Goal: Check status: Check status

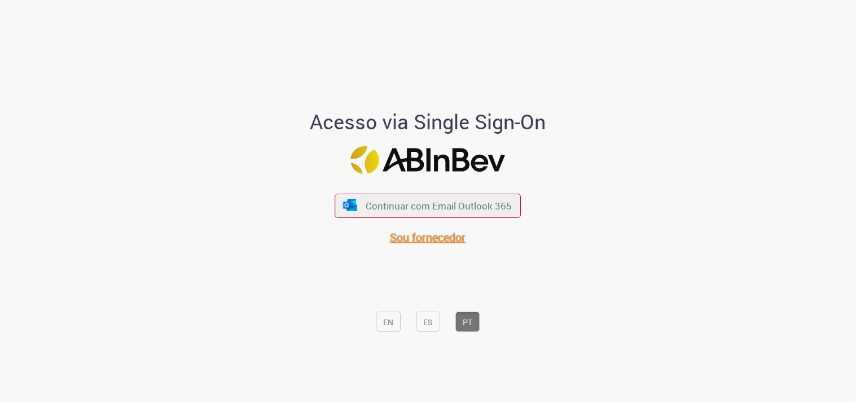
click at [448, 242] on font "Sou fornecedor" at bounding box center [429, 237] width 76 height 15
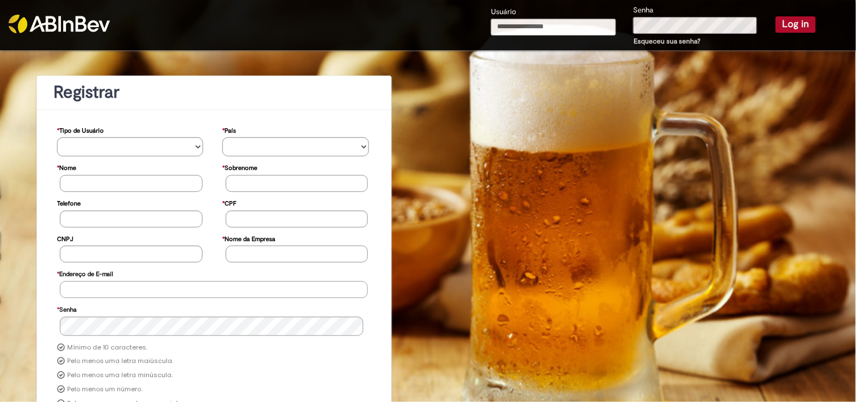
type input "**********"
click at [780, 28] on button "Log in" at bounding box center [796, 24] width 40 height 16
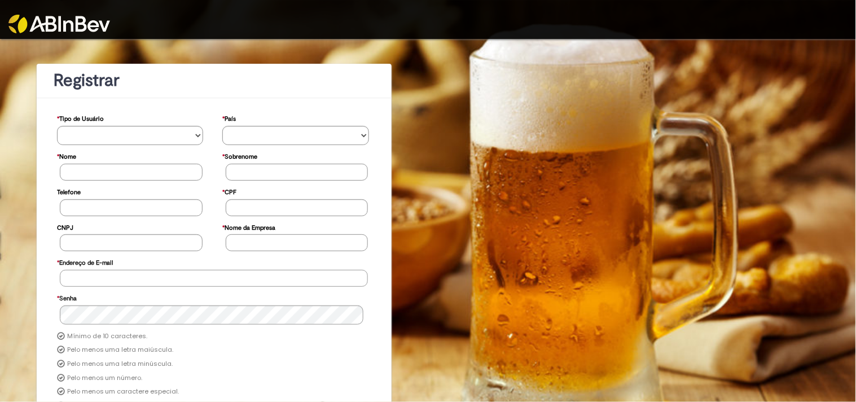
type input "**********"
drag, startPoint x: 698, startPoint y: 29, endPoint x: 695, endPoint y: 15, distance: 13.8
click at [697, 29] on div at bounding box center [428, 19] width 856 height 39
click at [695, 17] on div at bounding box center [428, 19] width 856 height 39
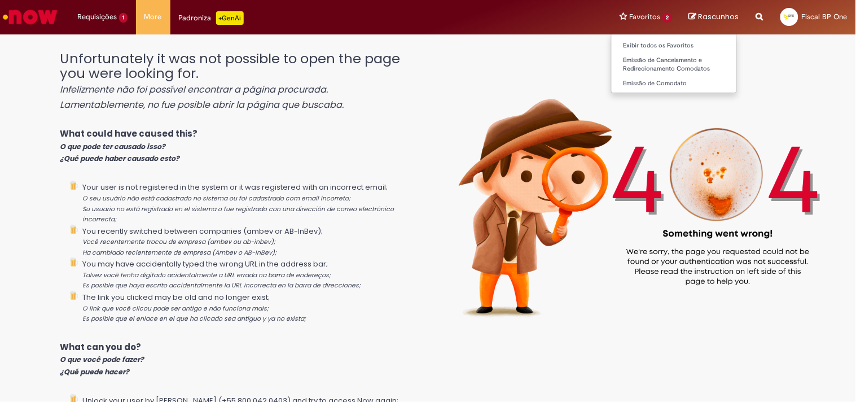
click at [653, 15] on li "Favoritos 2 Exibir todos os Favoritos Emissão de Cancelamento e Redirecionament…" at bounding box center [645, 17] width 69 height 34
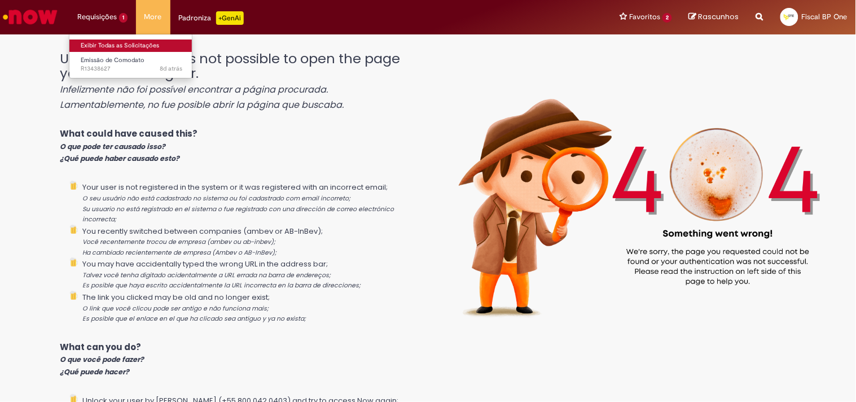
click at [117, 41] on link "Exibir Todas as Solicitações" at bounding box center [131, 46] width 124 height 12
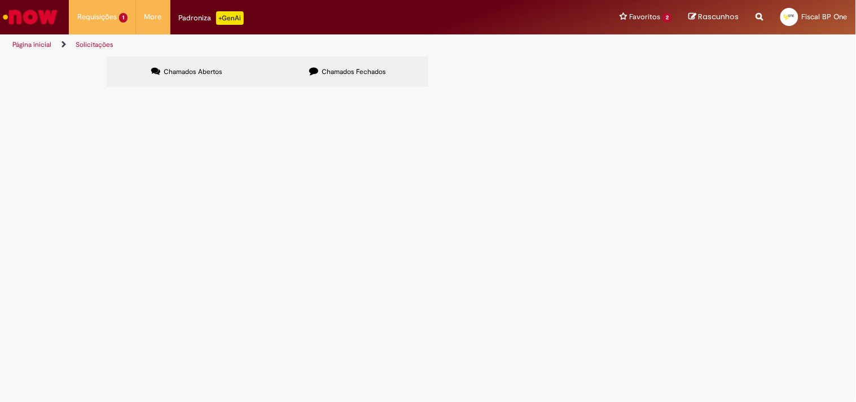
click at [0, 0] on input "Pesquisar" at bounding box center [0, 0] width 0 height 0
type input "*****"
click at [0, 0] on button "Pesquisar" at bounding box center [0, 0] width 0 height 0
drag, startPoint x: 606, startPoint y: 121, endPoint x: 531, endPoint y: 100, distance: 78.5
click at [0, 0] on section "Itens solicitados Exportar como PDF Exportar como Excel Exportar como CSV Itens…" at bounding box center [0, 0] width 0 height 0
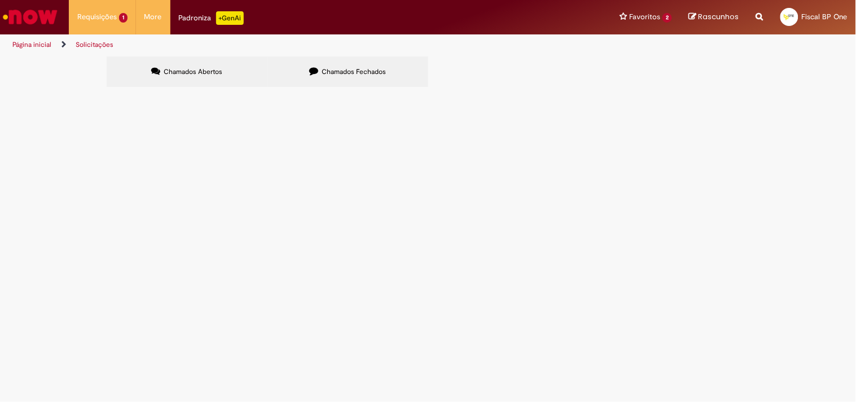
click at [0, 0] on span "Pesquisar" at bounding box center [0, 0] width 0 height 0
click at [348, 71] on span "Chamados Fechados" at bounding box center [354, 71] width 64 height 9
click at [0, 0] on input "Pesquisar" at bounding box center [0, 0] width 0 height 0
paste input "*****"
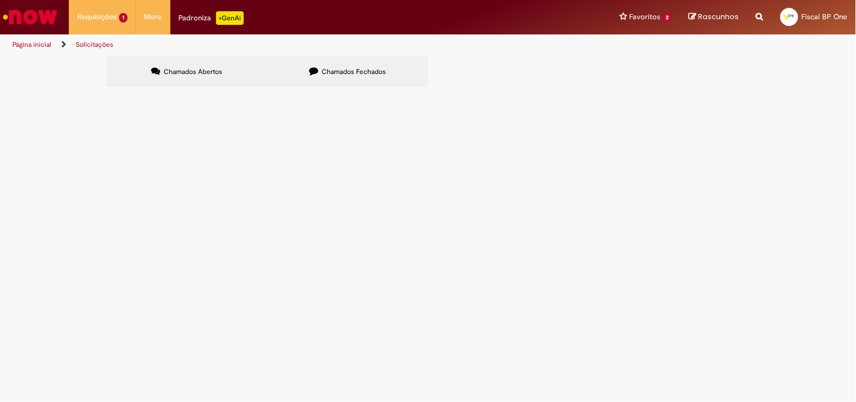
type input "*****"
click at [0, 0] on button "Pesquisar" at bounding box center [0, 0] width 0 height 0
click at [0, 0] on td "Destino : 57543001000108 Lara Trasnportadora :73108417000146" at bounding box center [0, 0] width 0 height 0
click at [0, 0] on span "Destino : 57543001000108 Lara Trasnportadora :73108417000146" at bounding box center [0, 0] width 0 height 0
click at [0, 0] on span "Remessa para Conserto e Descarte" at bounding box center [0, 0] width 0 height 0
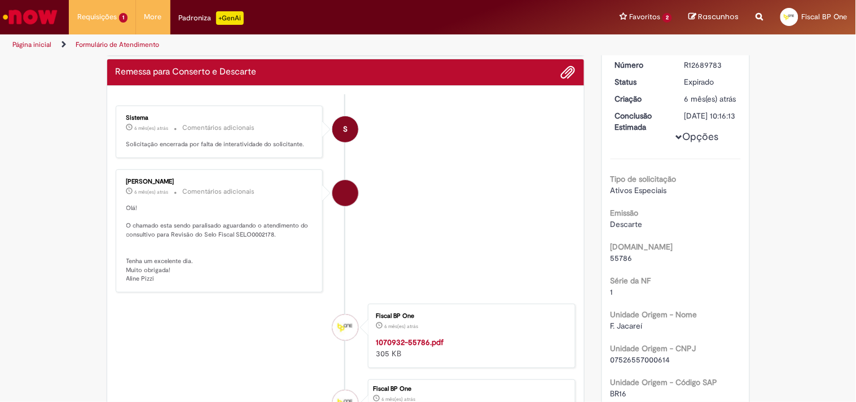
scroll to position [128, 0]
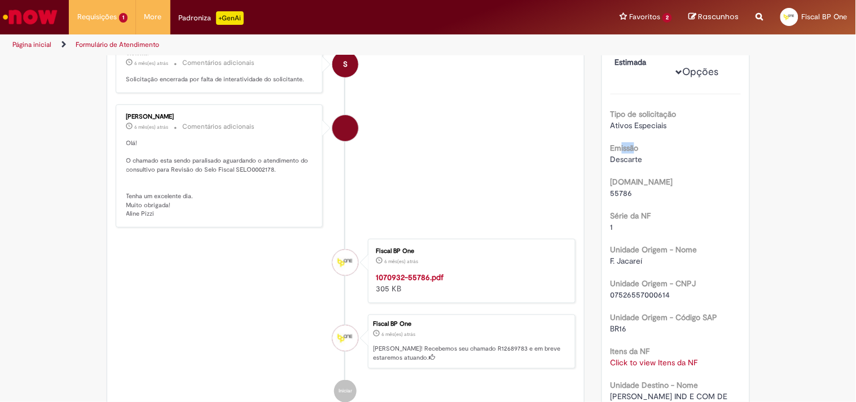
drag, startPoint x: 616, startPoint y: 173, endPoint x: 632, endPoint y: 174, distance: 16.4
click at [632, 154] on label "Emissão" at bounding box center [625, 147] width 28 height 11
drag, startPoint x: 607, startPoint y: 211, endPoint x: 635, endPoint y: 212, distance: 27.1
click at [635, 199] on div "55786" at bounding box center [676, 192] width 130 height 11
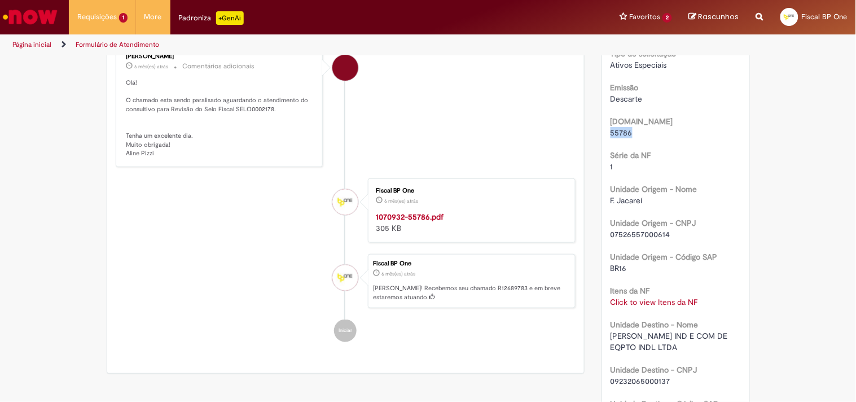
scroll to position [251, 0]
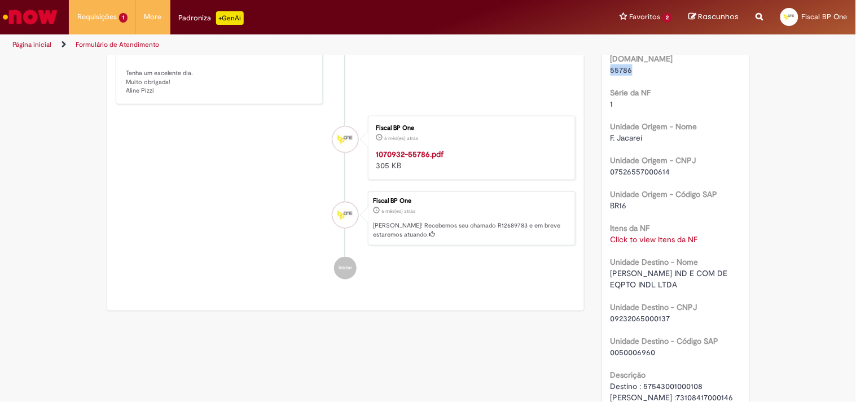
click at [647, 244] on link "Click to view Itens da NF" at bounding box center [655, 239] width 88 height 10
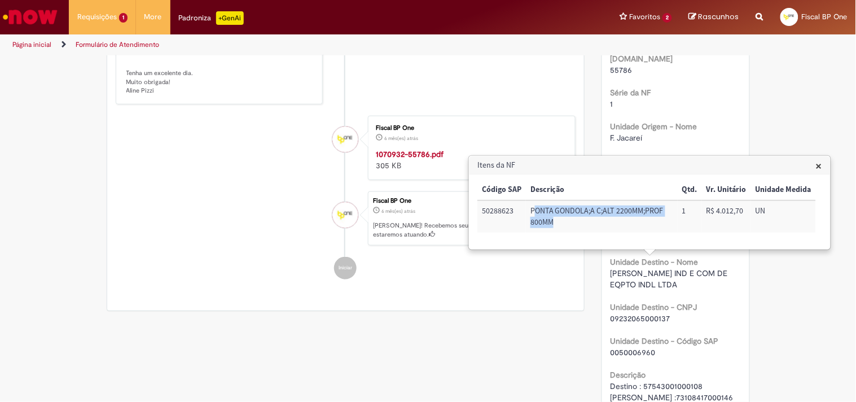
drag, startPoint x: 537, startPoint y: 211, endPoint x: 629, endPoint y: 224, distance: 93.4
click at [628, 225] on td "PONTA GONDOLA;A C;ALT 2200MM;PROF 800MM" at bounding box center [602, 216] width 152 height 32
click at [817, 168] on span "×" at bounding box center [819, 165] width 6 height 15
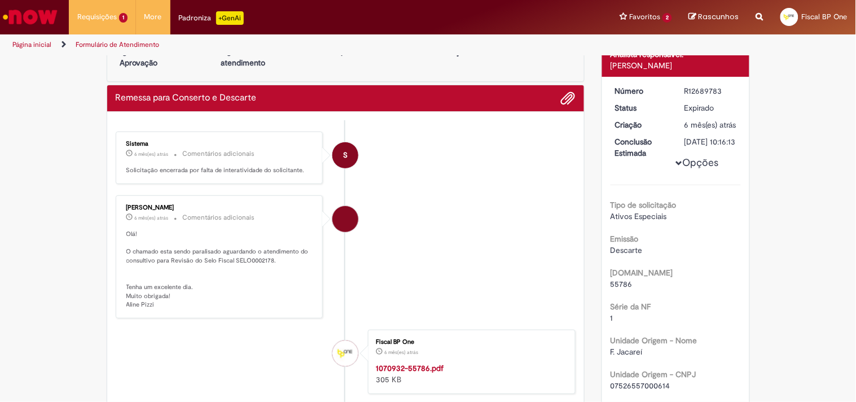
scroll to position [0, 0]
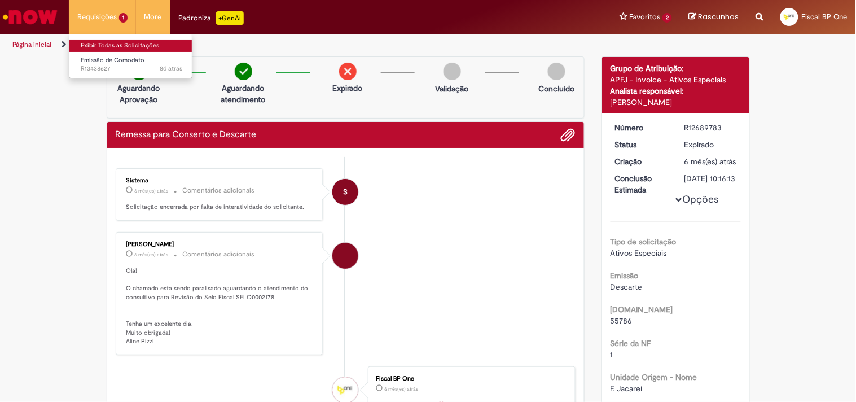
click at [103, 47] on link "Exibir Todas as Solicitações" at bounding box center [131, 46] width 124 height 12
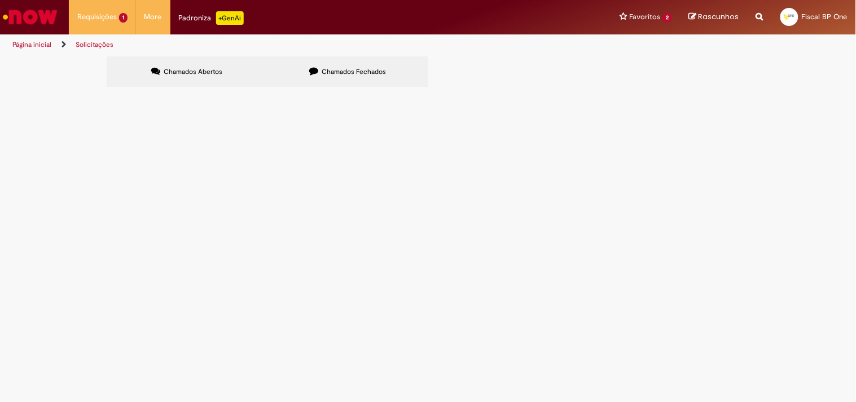
click at [0, 0] on input "Pesquisar" at bounding box center [0, 0] width 0 height 0
type input "*****"
click at [0, 0] on button "Pesquisar" at bounding box center [0, 0] width 0 height 0
click at [0, 0] on span "Pesquisar" at bounding box center [0, 0] width 0 height 0
drag, startPoint x: 400, startPoint y: 71, endPoint x: 509, endPoint y: 103, distance: 113.6
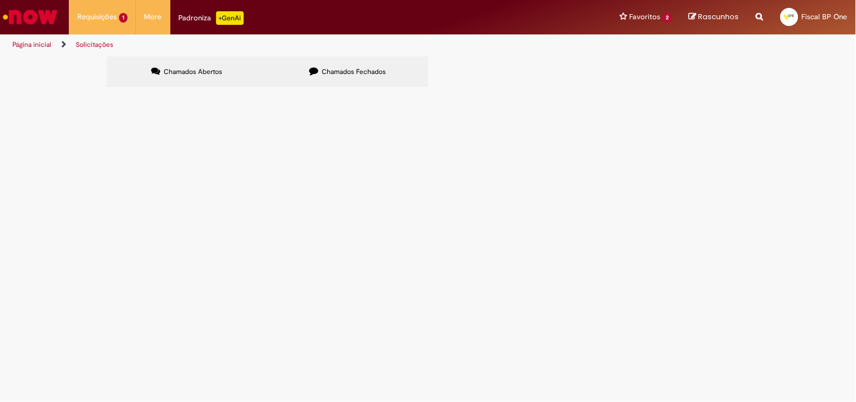
click at [400, 70] on label "Chamados Fechados" at bounding box center [348, 71] width 161 height 30
click at [0, 0] on input "Pesquisar" at bounding box center [0, 0] width 0 height 0
type input "*****"
click at [0, 0] on button at bounding box center [0, 0] width 0 height 0
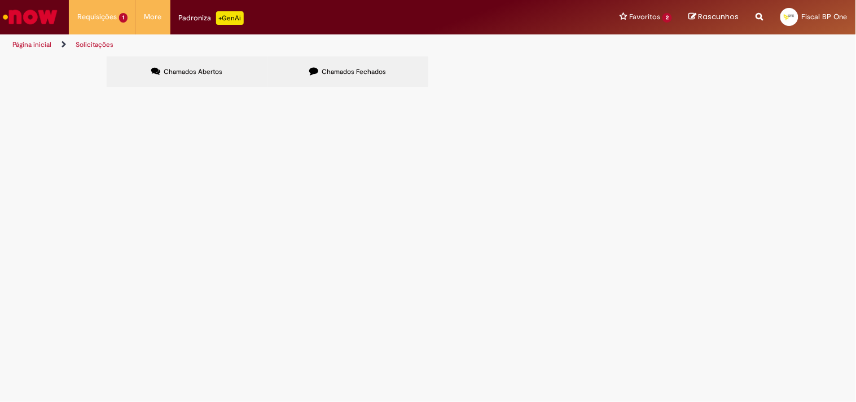
click at [0, 0] on button at bounding box center [0, 0] width 0 height 0
click at [0, 0] on span "Pesquisar" at bounding box center [0, 0] width 0 height 0
click at [0, 0] on button "Pesquisar" at bounding box center [0, 0] width 0 height 0
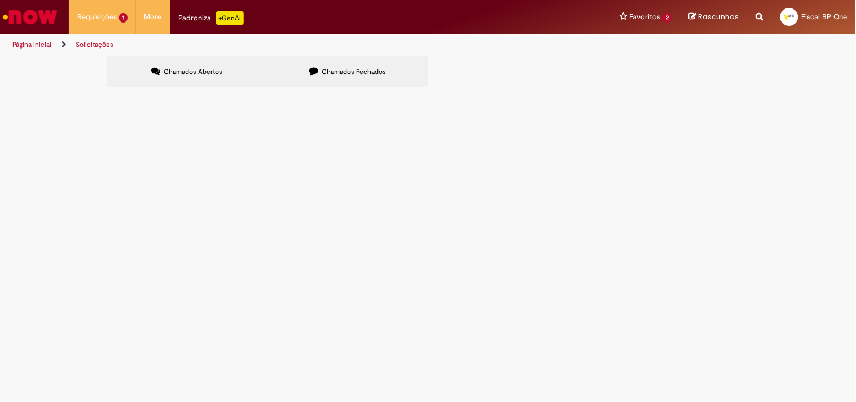
click at [0, 0] on span "Destino:57543001000108 Trasnportadora :73108417000146" at bounding box center [0, 0] width 0 height 0
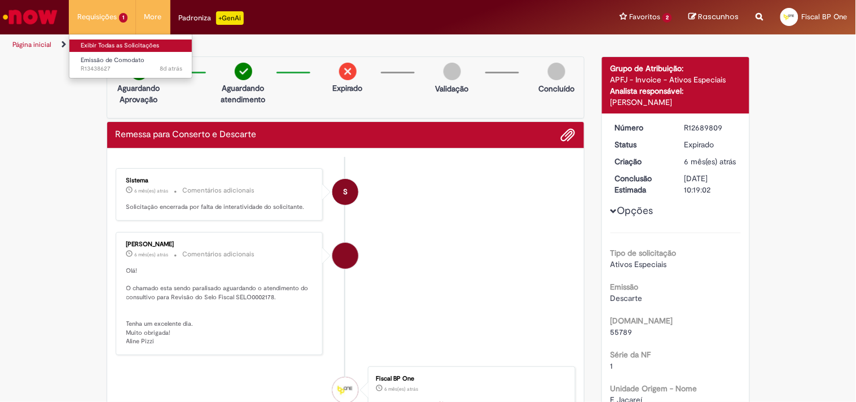
click at [102, 43] on link "Exibir Todas as Solicitações" at bounding box center [131, 46] width 124 height 12
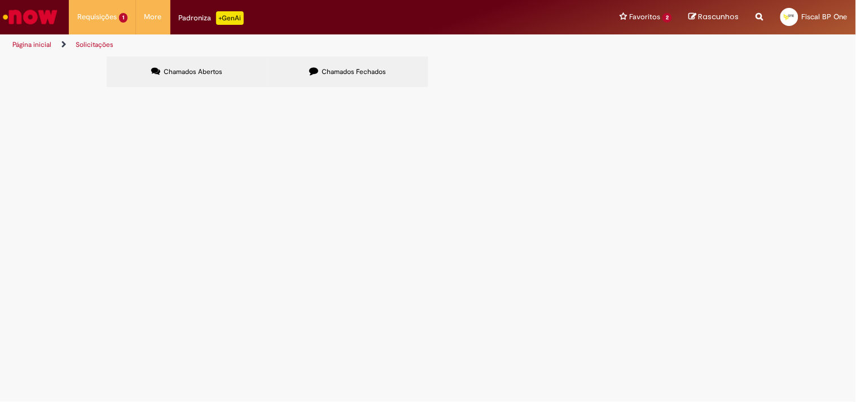
drag, startPoint x: 619, startPoint y: 116, endPoint x: 480, endPoint y: 104, distance: 139.4
click at [0, 0] on input "Pesquisar" at bounding box center [0, 0] width 0 height 0
click at [387, 77] on label "Chamados Fechados" at bounding box center [348, 71] width 161 height 30
click at [0, 0] on input "Pesquisar" at bounding box center [0, 0] width 0 height 0
type input "*****"
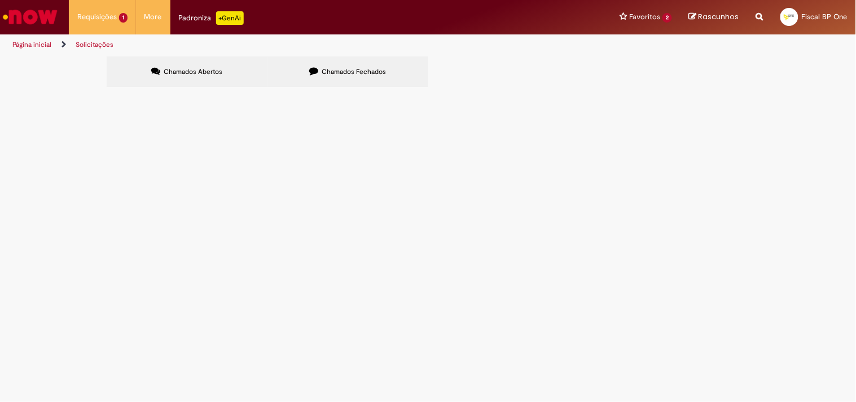
click at [0, 0] on span "Pesquisar" at bounding box center [0, 0] width 0 height 0
drag, startPoint x: 635, startPoint y: 115, endPoint x: 526, endPoint y: 116, distance: 108.4
click at [0, 0] on div "Itens solicitados Exportar como PDF Exportar como Excel Exportar como CSV Solic…" at bounding box center [0, 0] width 0 height 0
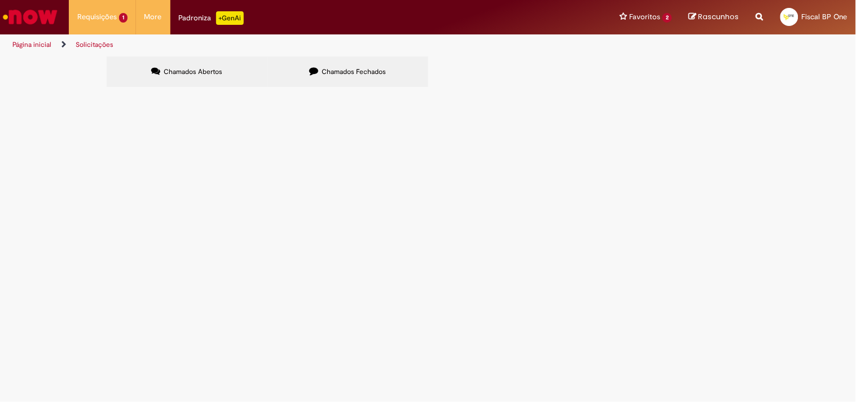
click at [0, 0] on span "Pesquisar" at bounding box center [0, 0] width 0 height 0
click at [0, 0] on button "Pesquisar" at bounding box center [0, 0] width 0 height 0
click at [0, 0] on span "destino :57543001000108 Trasnportadora:73108417000146" at bounding box center [0, 0] width 0 height 0
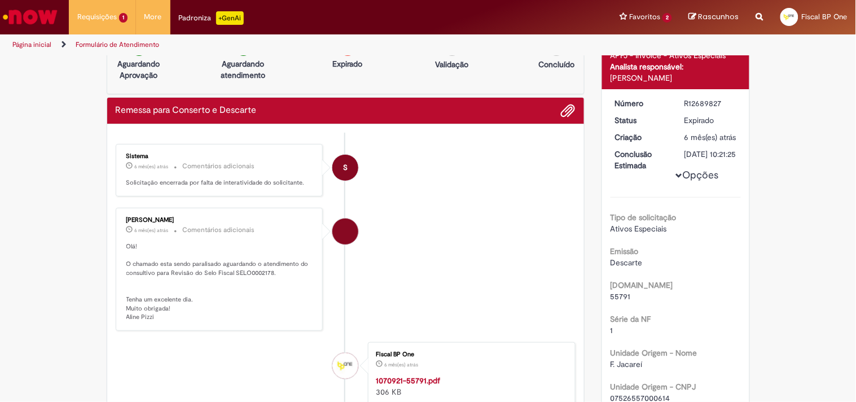
scroll to position [2, 0]
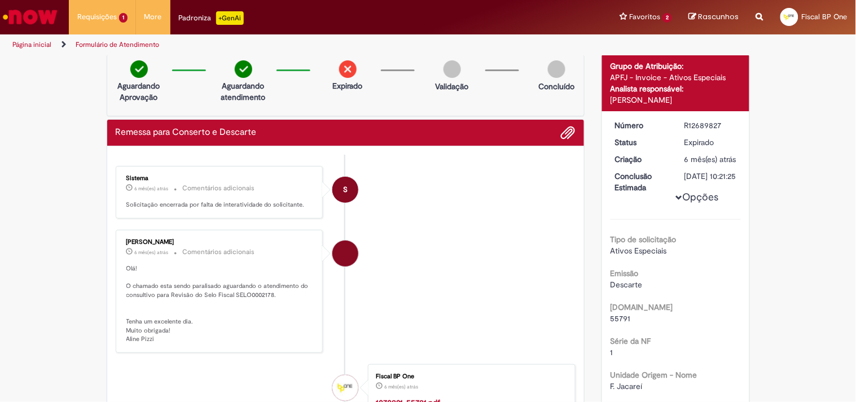
drag, startPoint x: 706, startPoint y: 303, endPoint x: 740, endPoint y: 369, distance: 74.5
click at [740, 369] on div "Número R12689827 Status Expirado Criação 6 mês(es) atrás 6 meses atrás Conclusã…" at bounding box center [675, 389] width 147 height 557
click at [463, 286] on li "Aline Cristina Pizzi 6 mês(es) atrás 6 meses atrás Comentários adicionais Olá! …" at bounding box center [346, 291] width 461 height 123
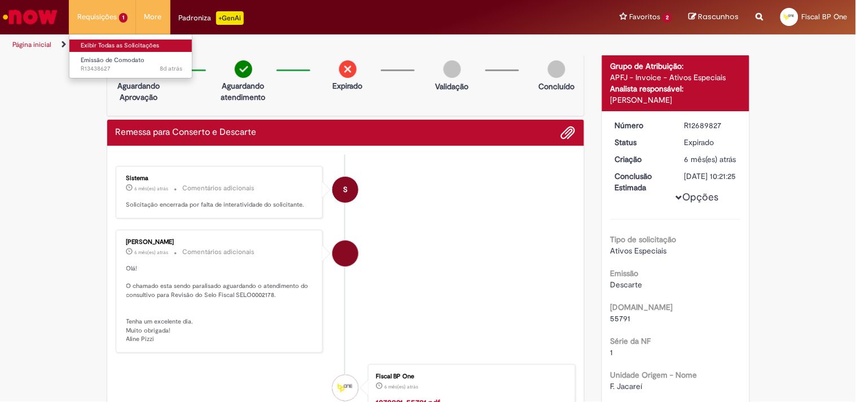
click at [126, 47] on link "Exibir Todas as Solicitações" at bounding box center [131, 46] width 124 height 12
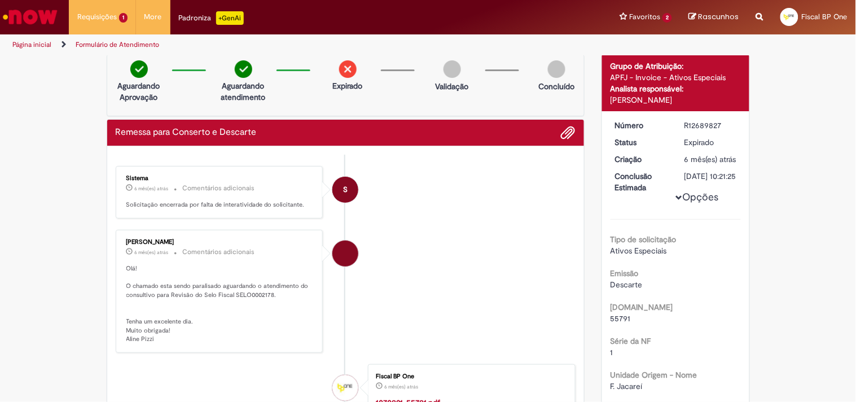
drag, startPoint x: 555, startPoint y: 204, endPoint x: 557, endPoint y: 209, distance: 5.9
click at [555, 204] on li "S Sistema 6 mês(es) atrás 6 meses atrás Comentários adicionais Solicitação ence…" at bounding box center [346, 192] width 461 height 53
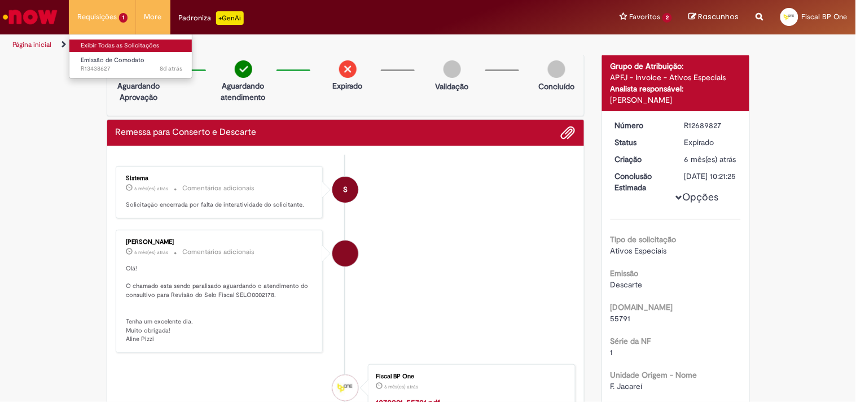
click at [95, 47] on link "Exibir Todas as Solicitações" at bounding box center [131, 46] width 124 height 12
drag, startPoint x: 95, startPoint y: 47, endPoint x: 86, endPoint y: 31, distance: 18.4
click at [95, 48] on link "Exibir Todas as Solicitações" at bounding box center [131, 46] width 124 height 12
click at [123, 52] on li "Emissão de Comodato 8d atrás 8 dias atrás R13438627" at bounding box center [131, 63] width 124 height 23
click at [126, 43] on link "Exibir Todas as Solicitações" at bounding box center [131, 46] width 124 height 12
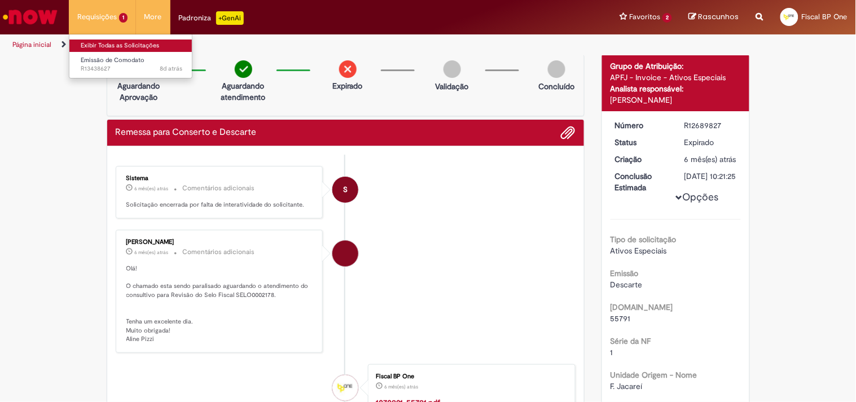
click at [126, 43] on link "Exibir Todas as Solicitações" at bounding box center [131, 46] width 124 height 12
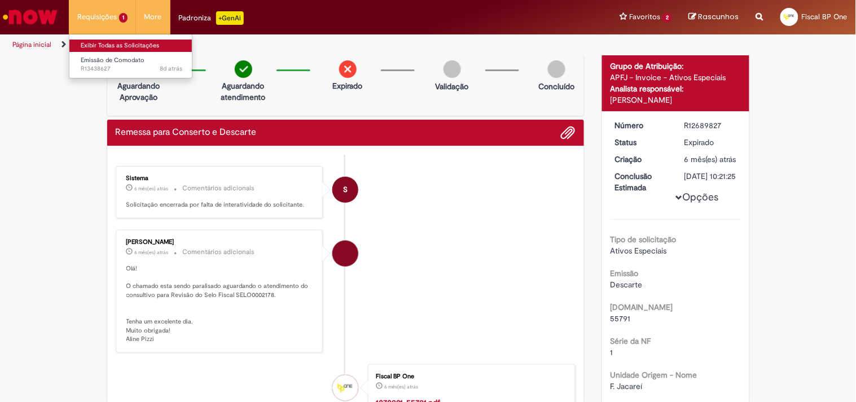
click at [126, 43] on link "Exibir Todas as Solicitações" at bounding box center [131, 46] width 124 height 12
click at [122, 42] on link "Exibir Todas as Solicitações" at bounding box center [131, 46] width 124 height 12
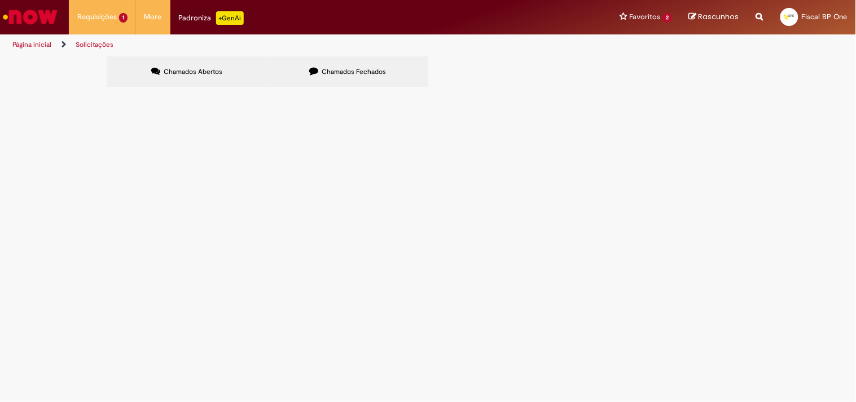
click at [0, 0] on input "Pesquisar" at bounding box center [0, 0] width 0 height 0
click at [405, 55] on section "Solicitações Chamados Abertos Chamados Fechados Itens solicitados Exportar como…" at bounding box center [428, 228] width 856 height 347
drag, startPoint x: 378, startPoint y: 68, endPoint x: 462, endPoint y: 77, distance: 84.0
click at [377, 68] on span "Chamados Fechados" at bounding box center [354, 71] width 64 height 9
click at [0, 0] on input "Pesquisar" at bounding box center [0, 0] width 0 height 0
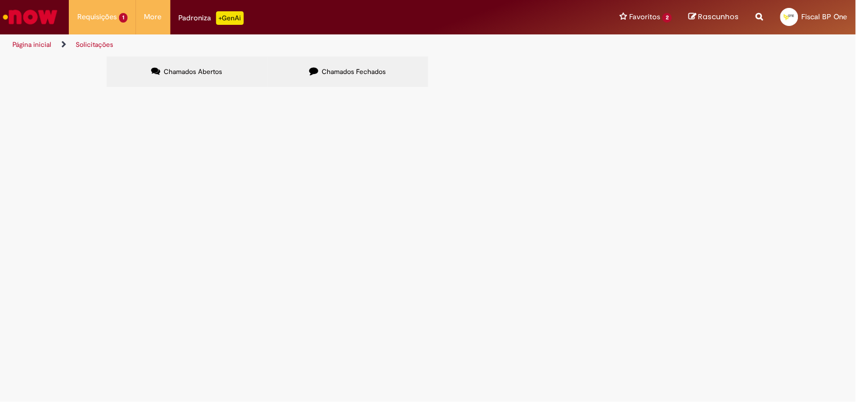
type input "*****"
click at [0, 0] on button "Pesquisar" at bounding box center [0, 0] width 0 height 0
drag, startPoint x: 596, startPoint y: 120, endPoint x: 500, endPoint y: 100, distance: 98.0
click at [0, 0] on section "Itens solicitados Exportar como PDF Exportar como Excel Exportar como CSV Solic…" at bounding box center [0, 0] width 0 height 0
click at [0, 0] on input "*****" at bounding box center [0, 0] width 0 height 0
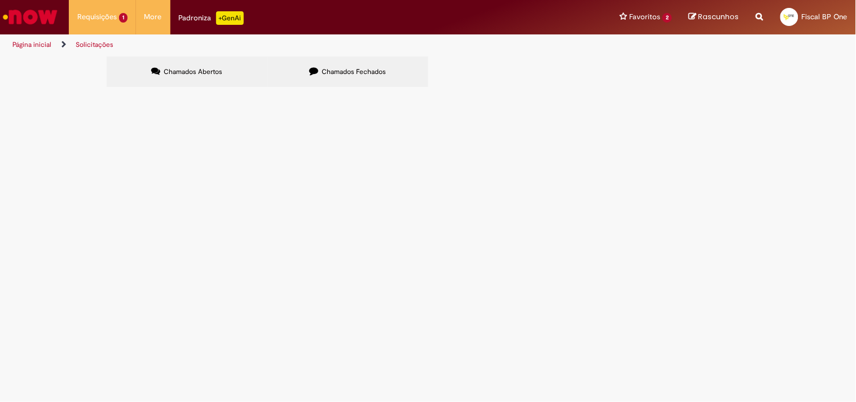
drag, startPoint x: 608, startPoint y: 119, endPoint x: 454, endPoint y: 108, distance: 153.9
click at [0, 0] on div "Itens solicitados Exportar como PDF Exportar como Excel Exportar como CSV Solic…" at bounding box center [0, 0] width 0 height 0
click at [0, 0] on button "Pesquisar" at bounding box center [0, 0] width 0 height 0
click at [0, 0] on span "Destino emissão: 57.543.001/0001-08 [PERSON_NAME]: 73.108.417/0001-46 Transulix" at bounding box center [0, 0] width 0 height 0
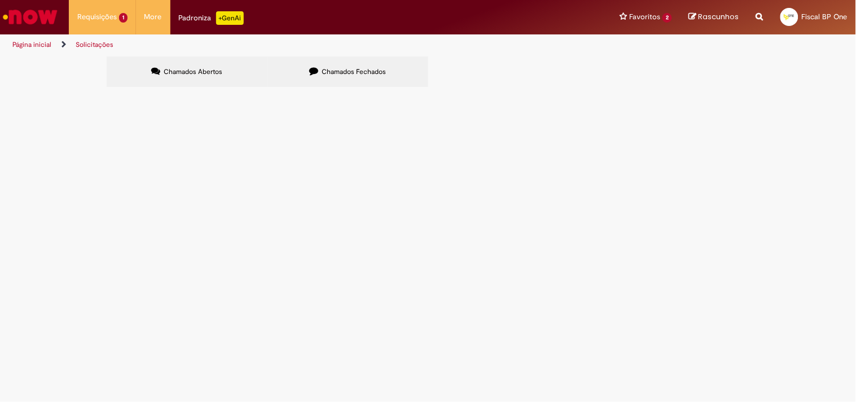
click at [0, 0] on span "Destino emissão: 57.543.001/0001-08 [PERSON_NAME]: 73.108.417/0001-46 Transulix" at bounding box center [0, 0] width 0 height 0
